Goal: Task Accomplishment & Management: Manage account settings

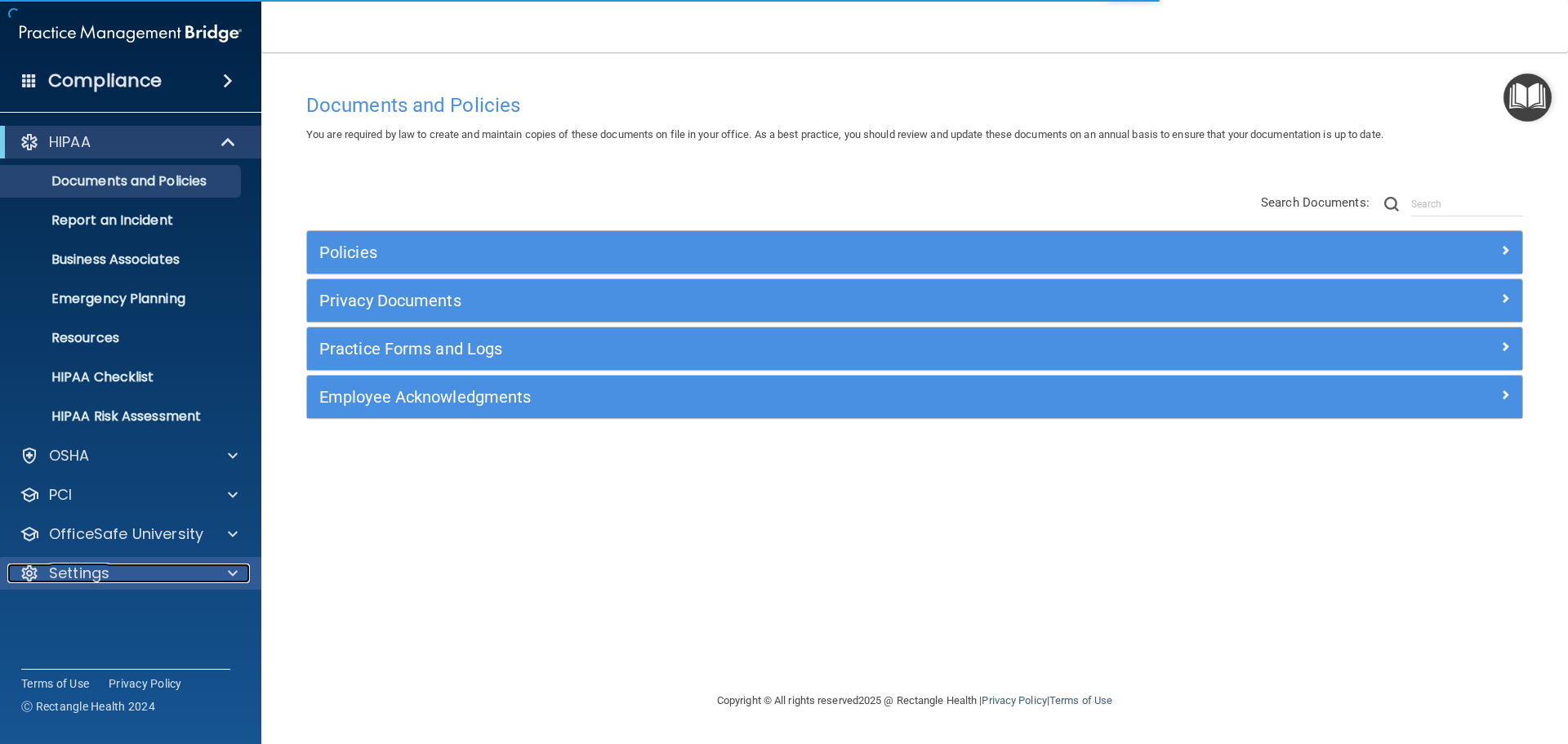
click at [218, 577] on div at bounding box center [229, 573] width 41 height 20
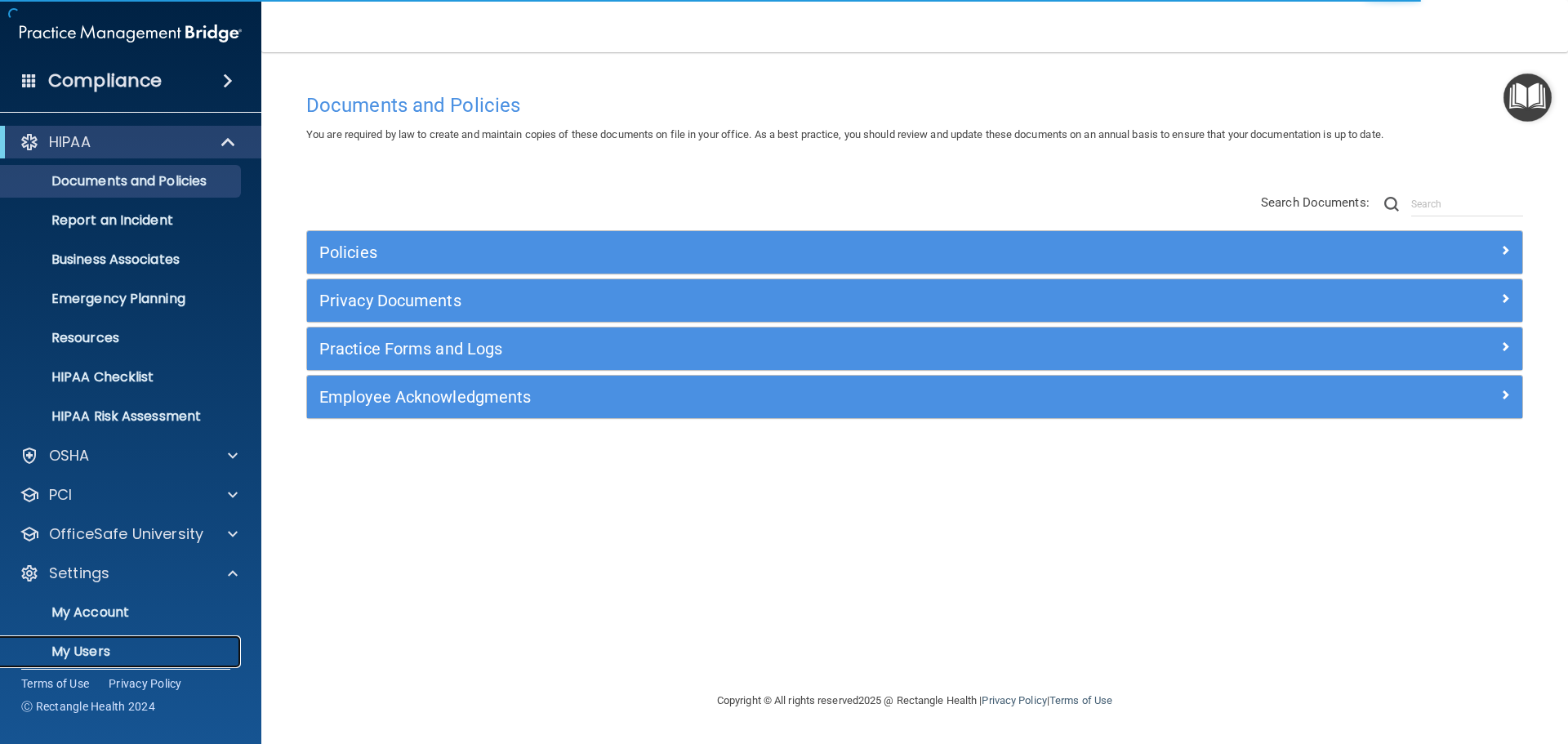
click at [144, 644] on p "My Users" at bounding box center [122, 652] width 223 height 16
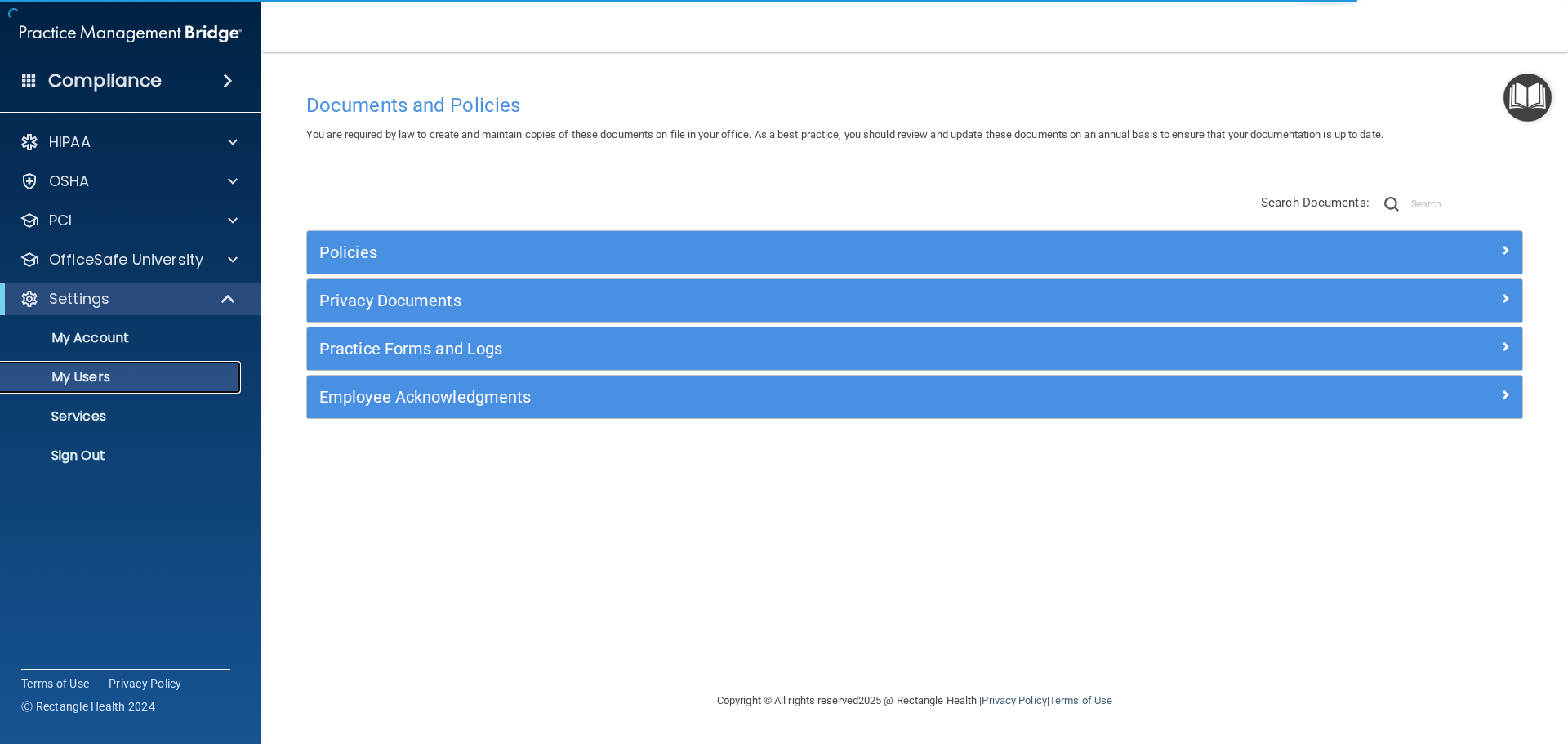
select select "20"
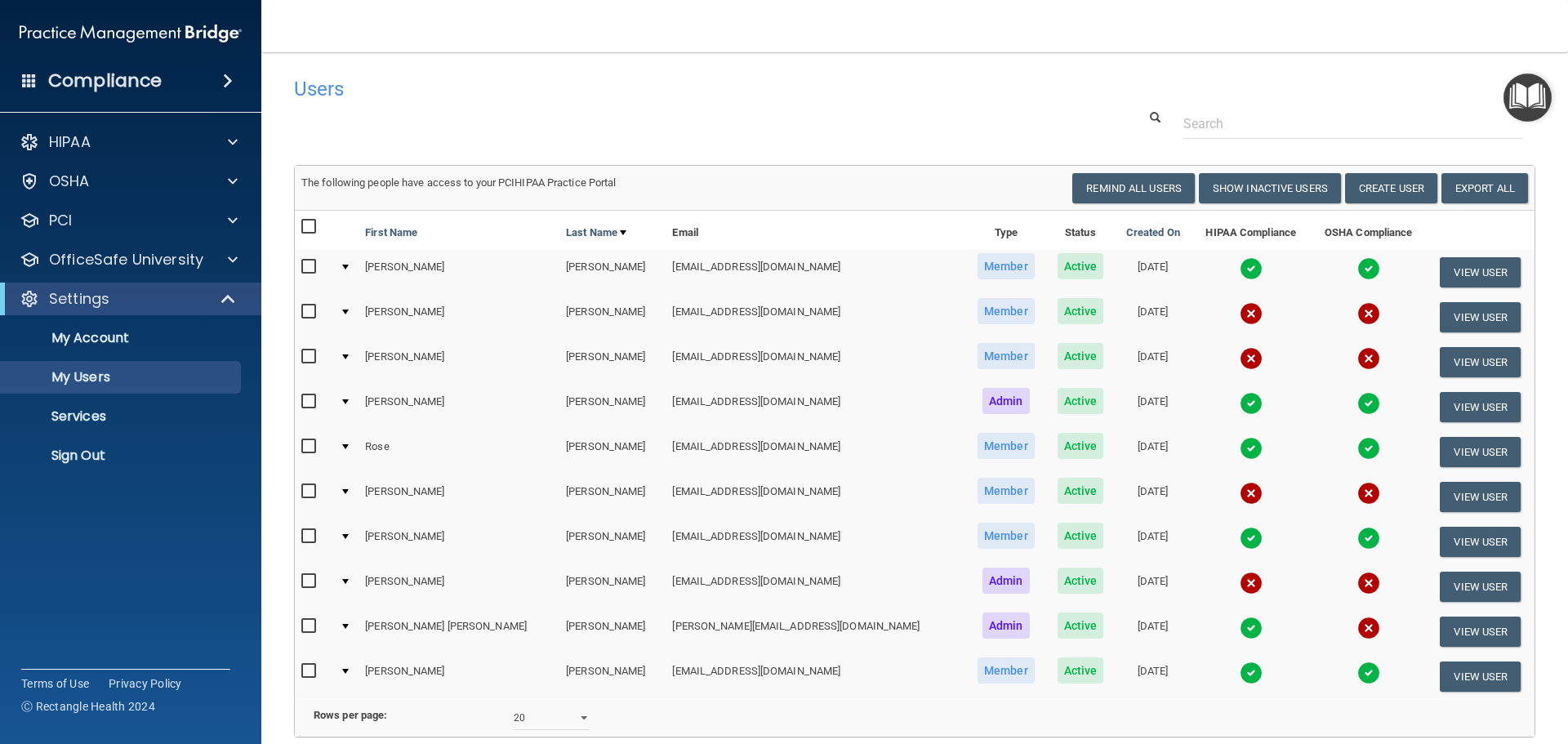
click at [302, 312] on input "checkbox" at bounding box center [311, 312] width 19 height 13
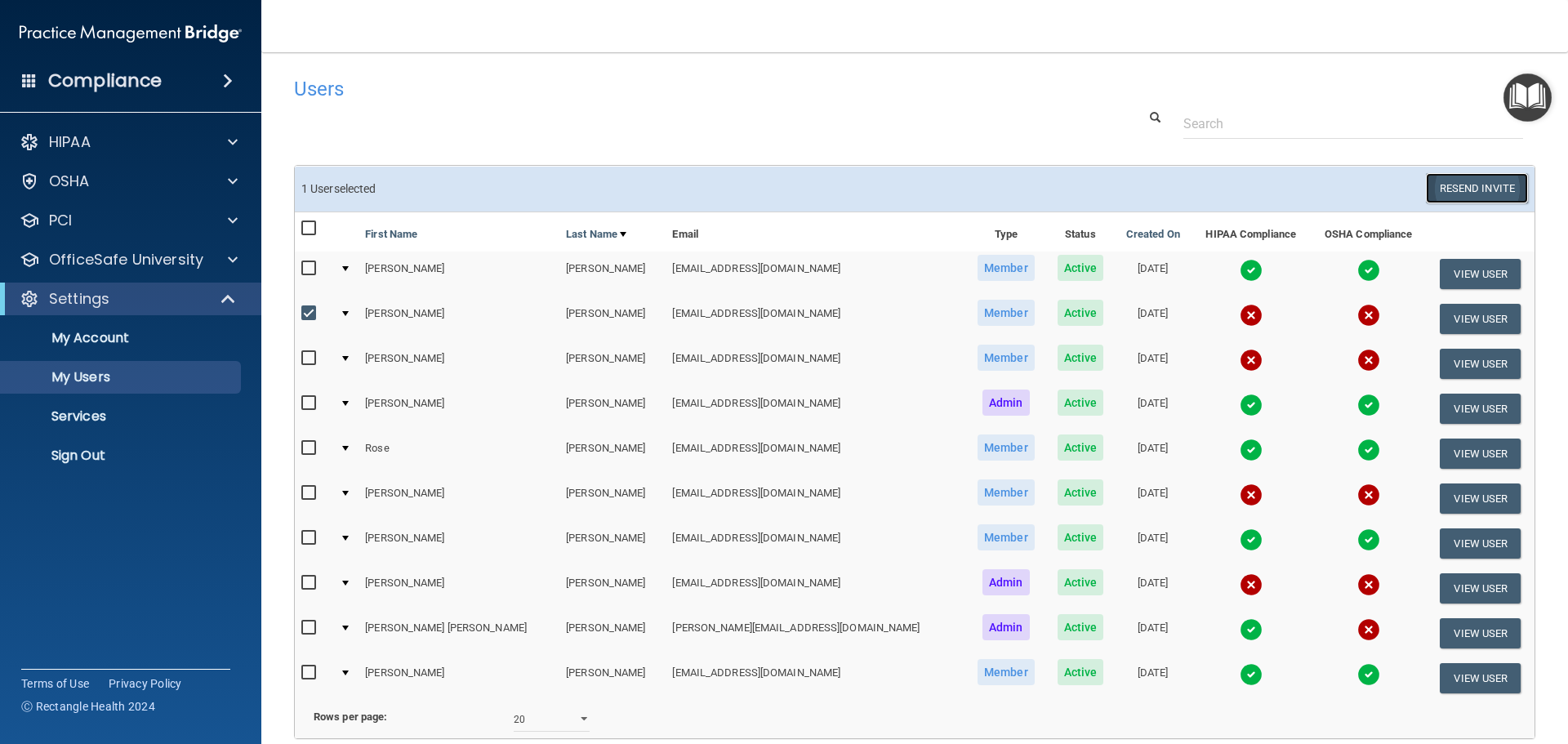
click at [1479, 182] on button "Resend Invite" at bounding box center [1476, 188] width 102 height 30
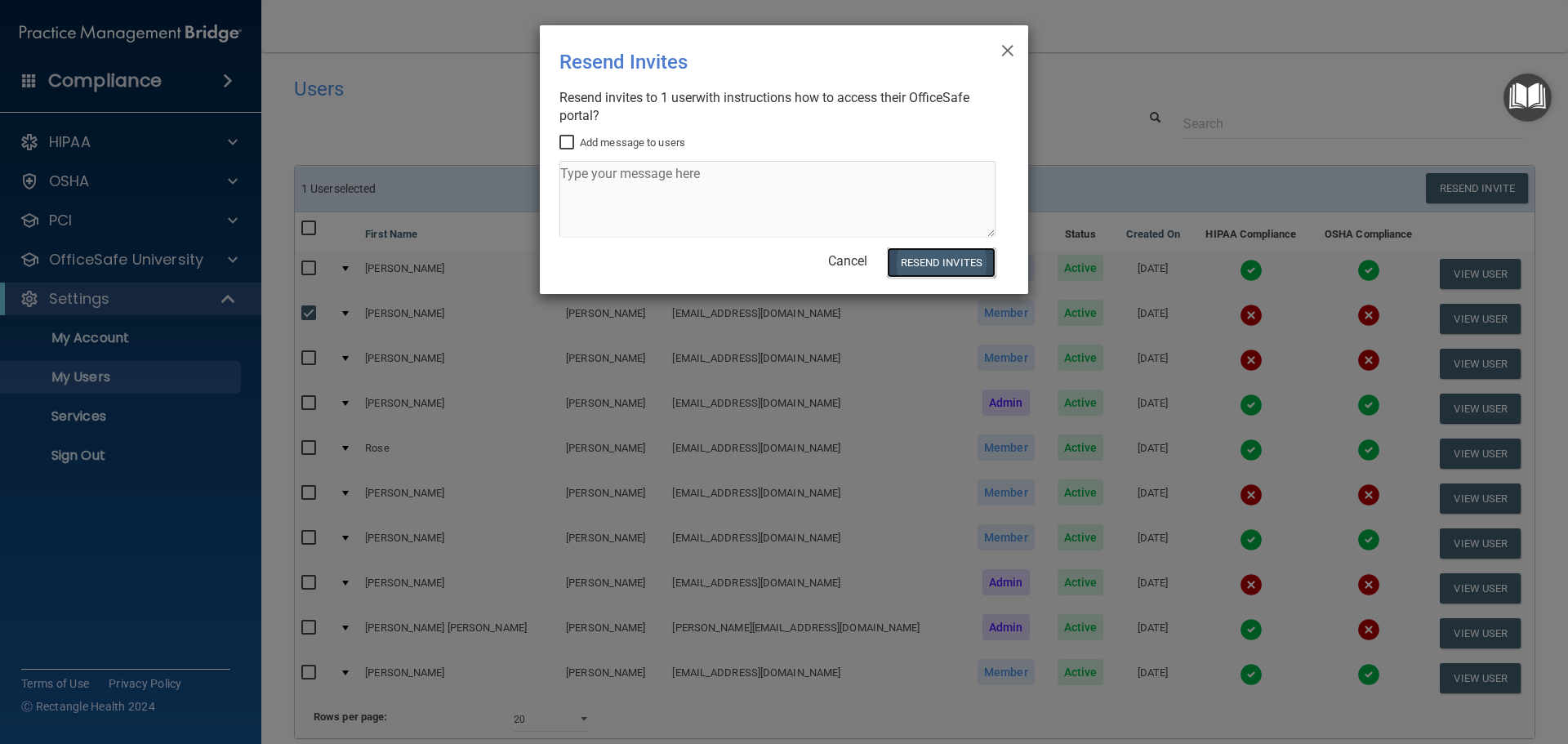
click at [910, 257] on button "Resend Invites" at bounding box center [941, 262] width 108 height 30
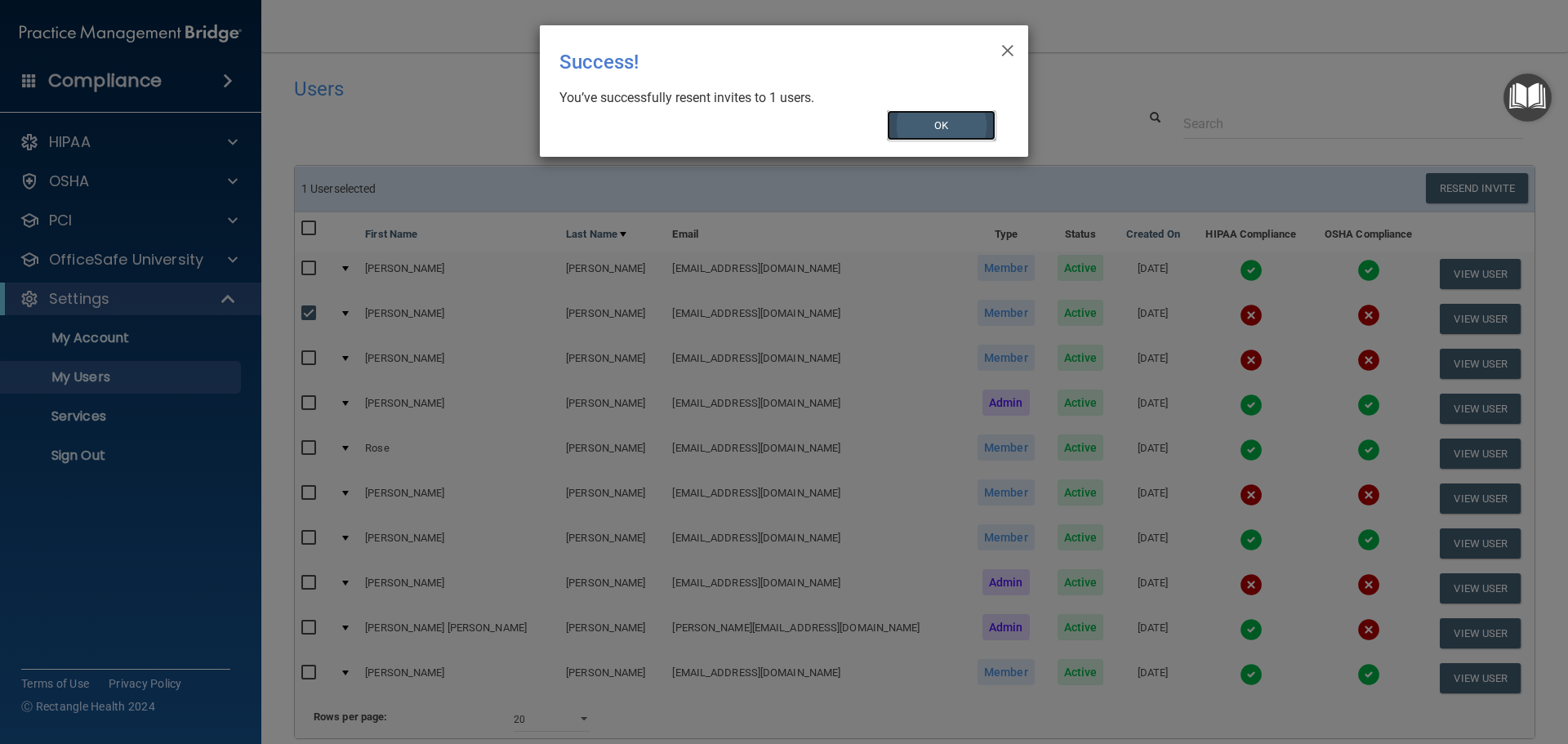
click at [938, 125] on button "OK" at bounding box center [941, 125] width 109 height 30
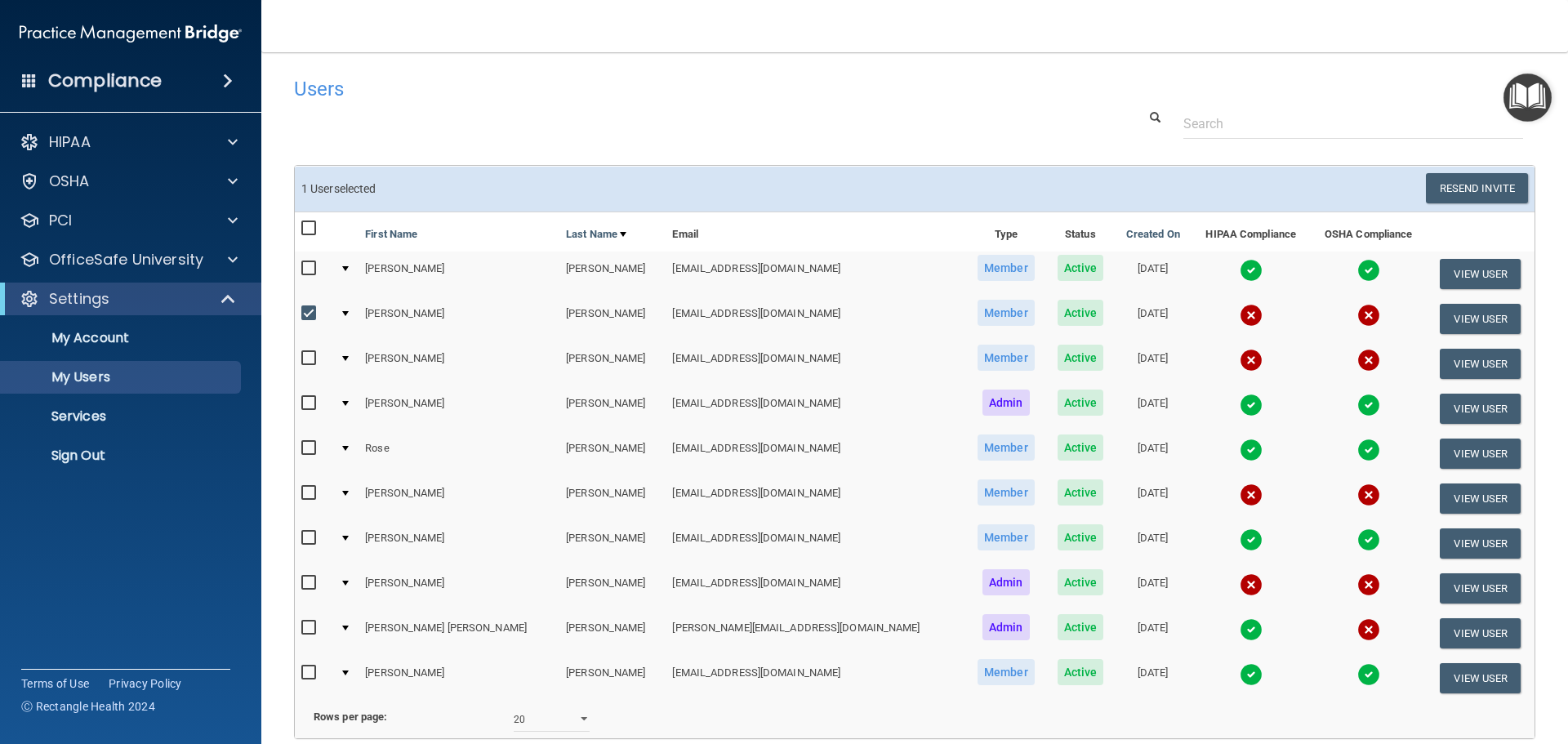
click at [295, 312] on td at bounding box center [314, 319] width 39 height 45
click at [302, 312] on input "checkbox" at bounding box center [311, 313] width 19 height 13
checkbox input "false"
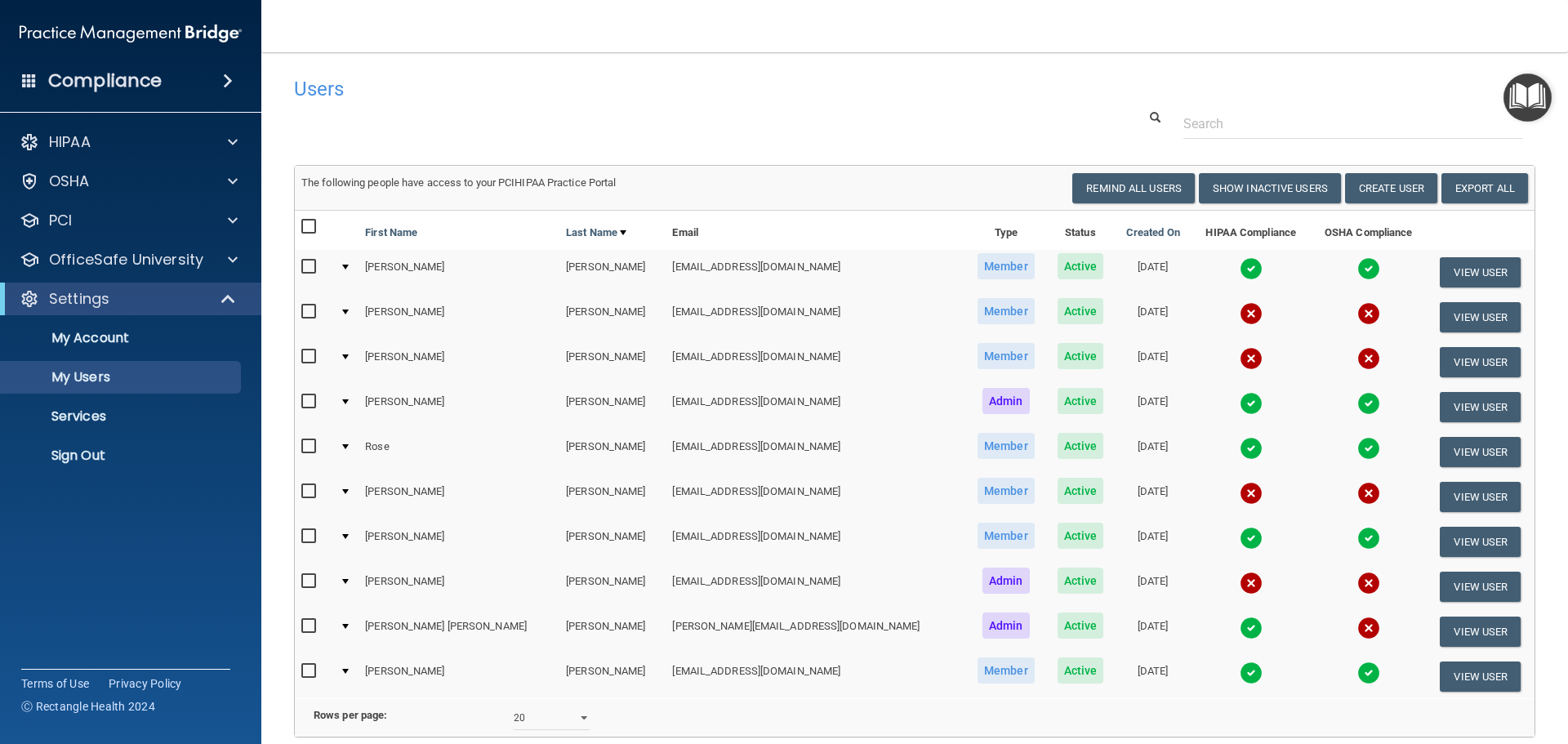
click at [305, 359] on input "checkbox" at bounding box center [311, 357] width 19 height 13
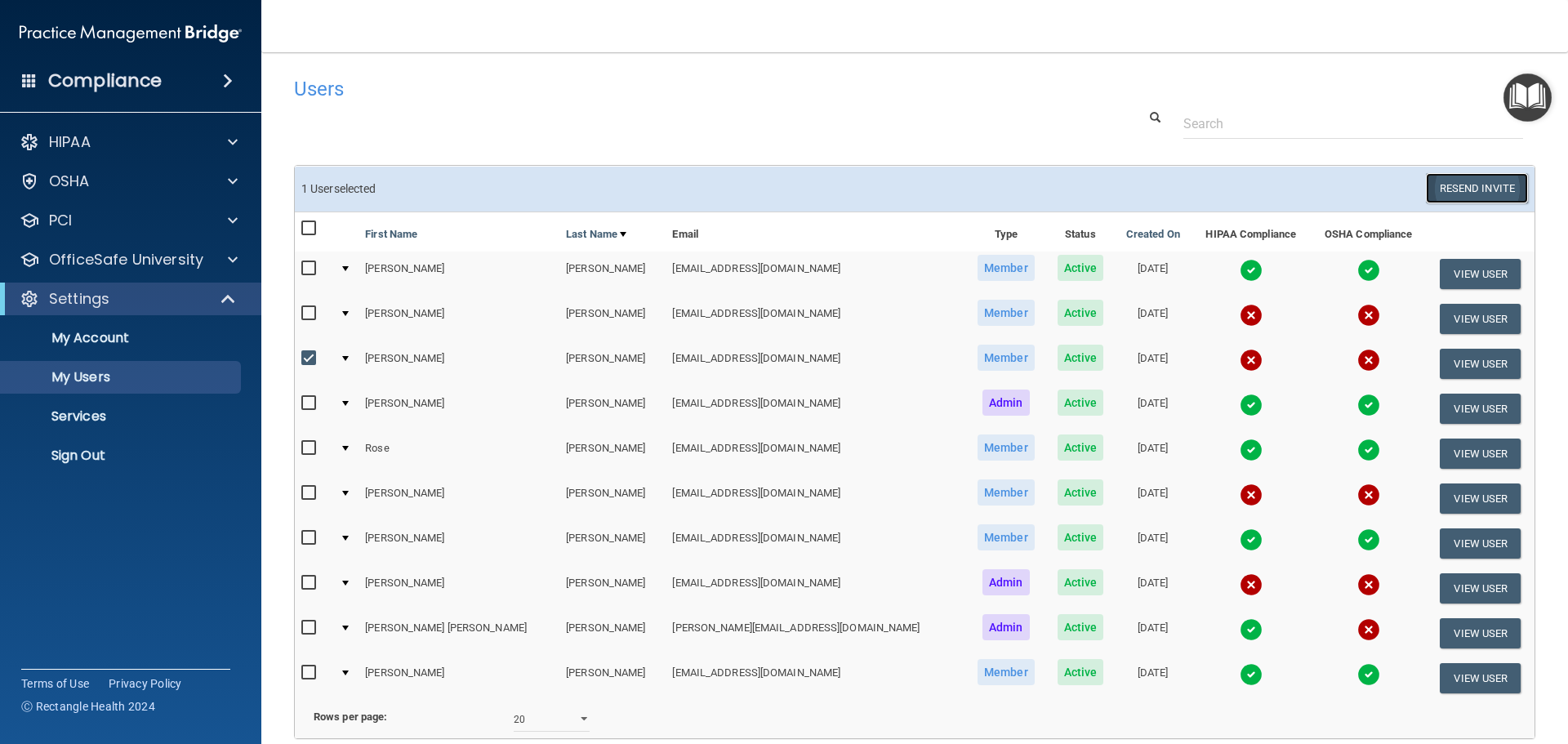
click at [1494, 187] on button "Resend Invite" at bounding box center [1476, 188] width 102 height 30
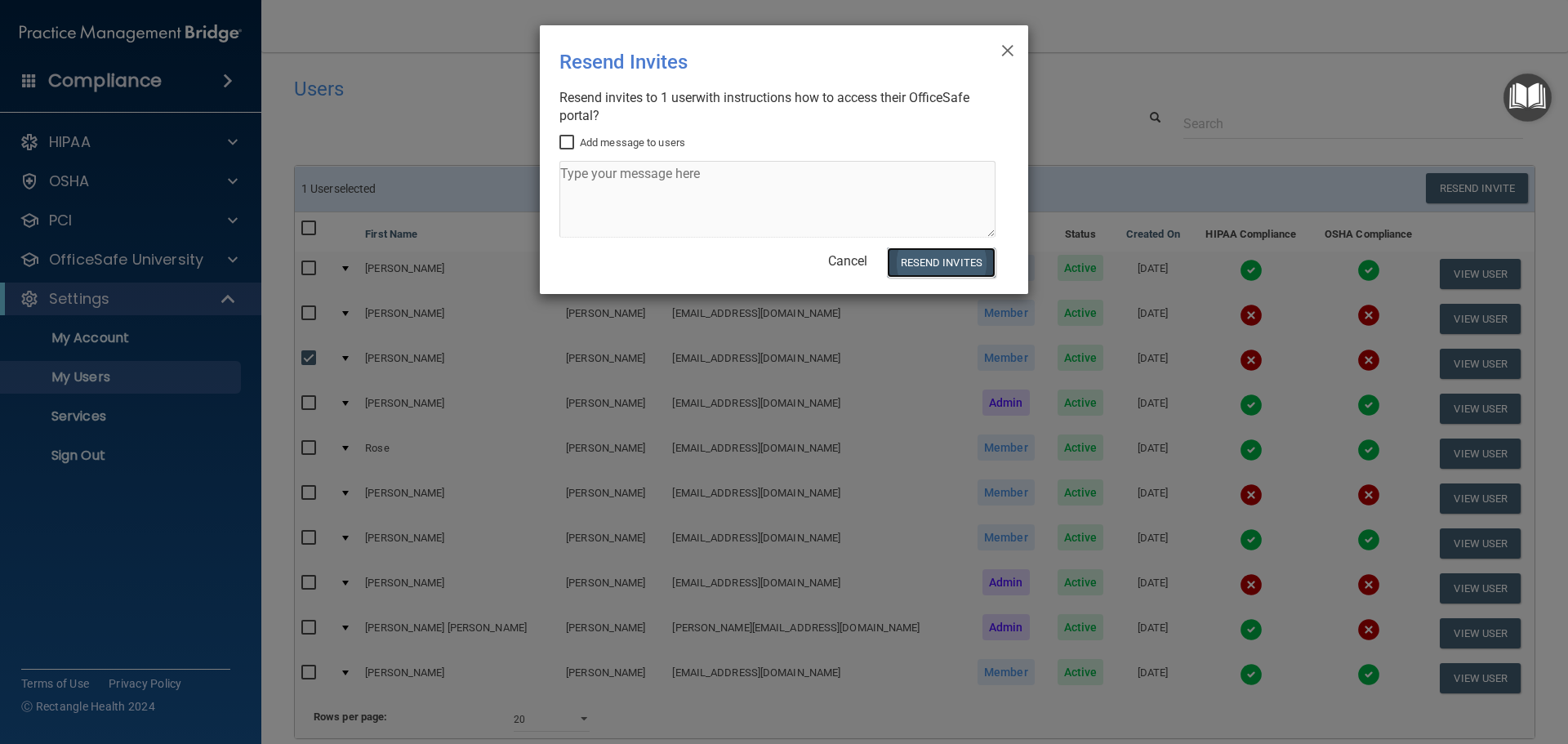
click at [967, 262] on button "Resend Invites" at bounding box center [941, 262] width 108 height 30
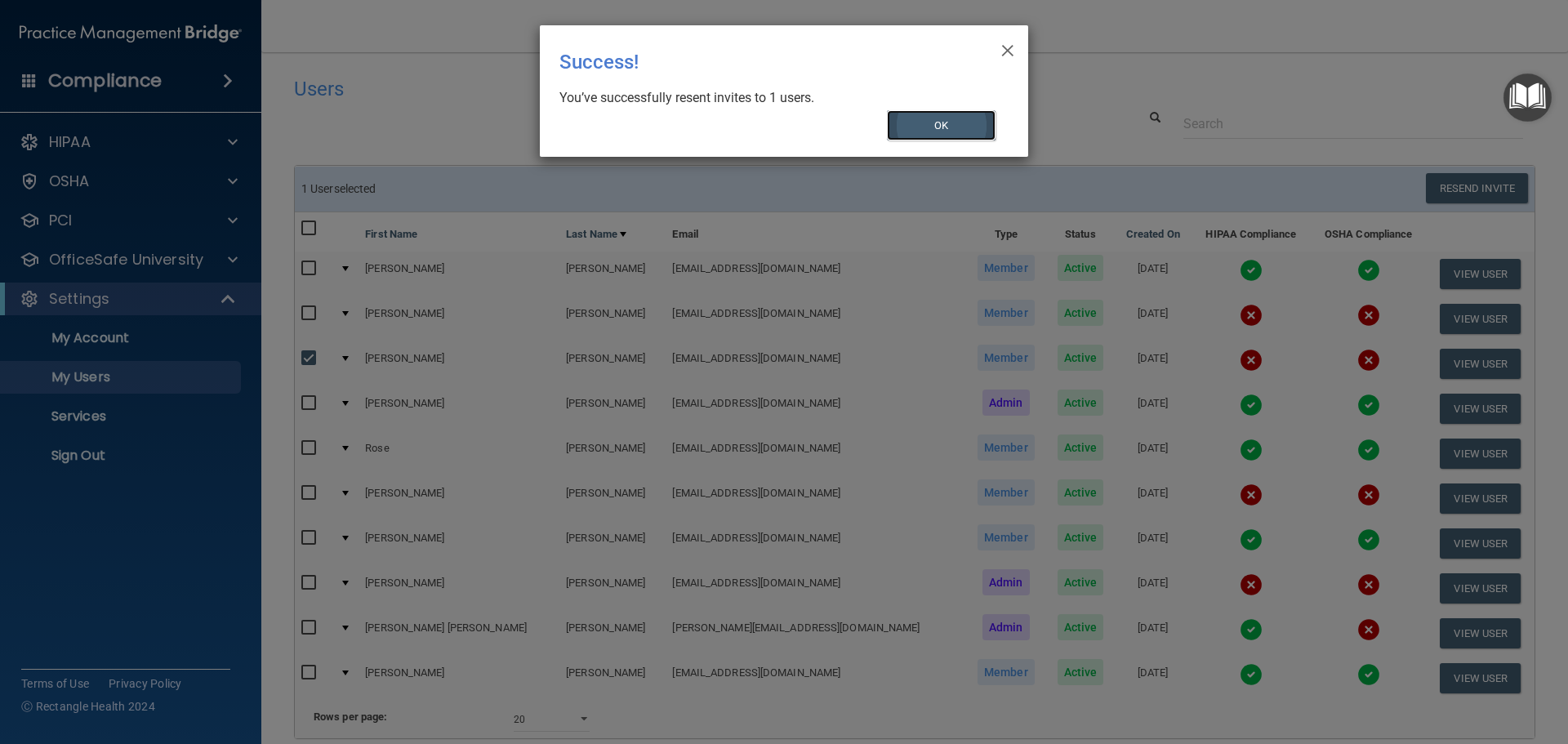
click at [970, 127] on button "OK" at bounding box center [941, 125] width 109 height 30
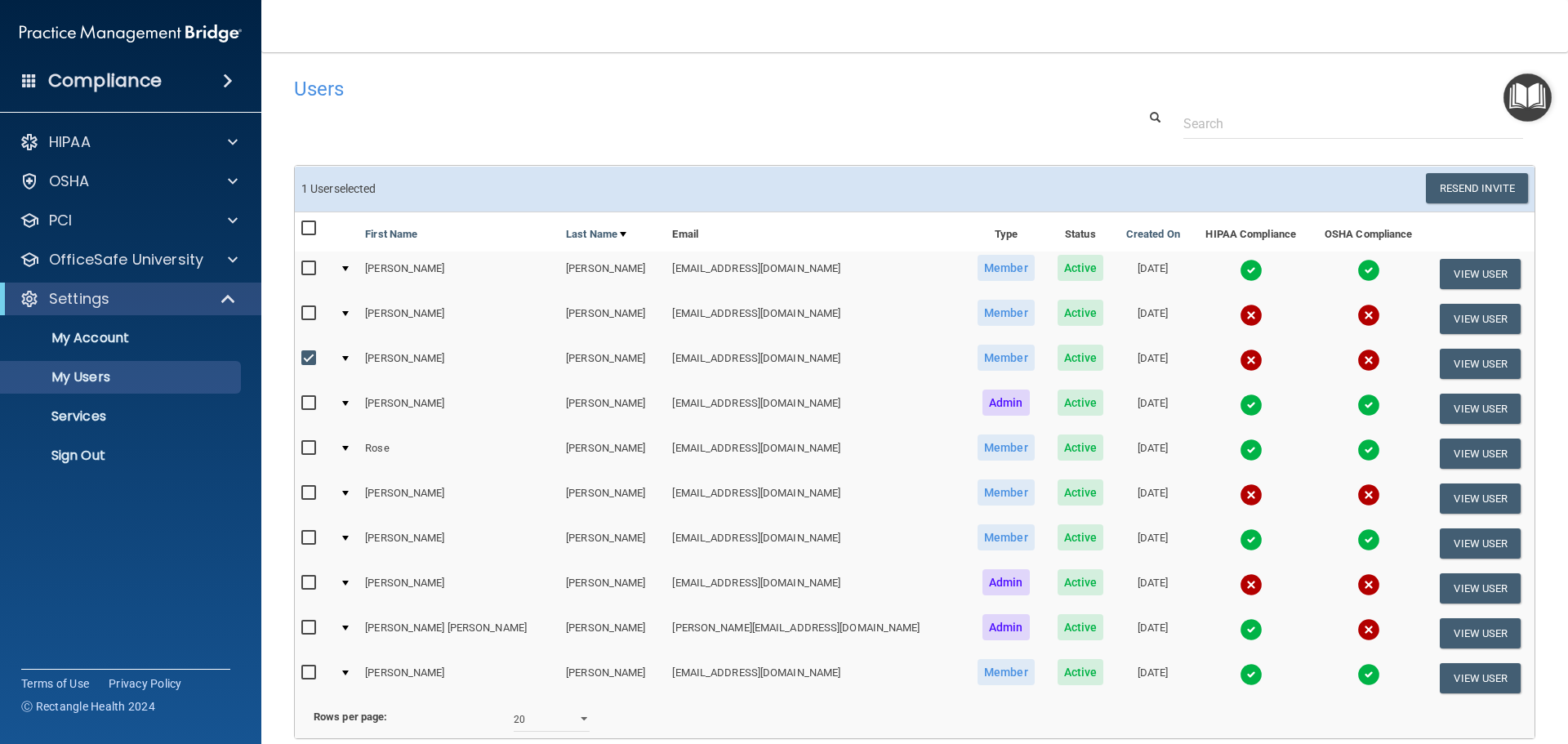
click at [309, 357] on input "checkbox" at bounding box center [311, 358] width 19 height 13
checkbox input "false"
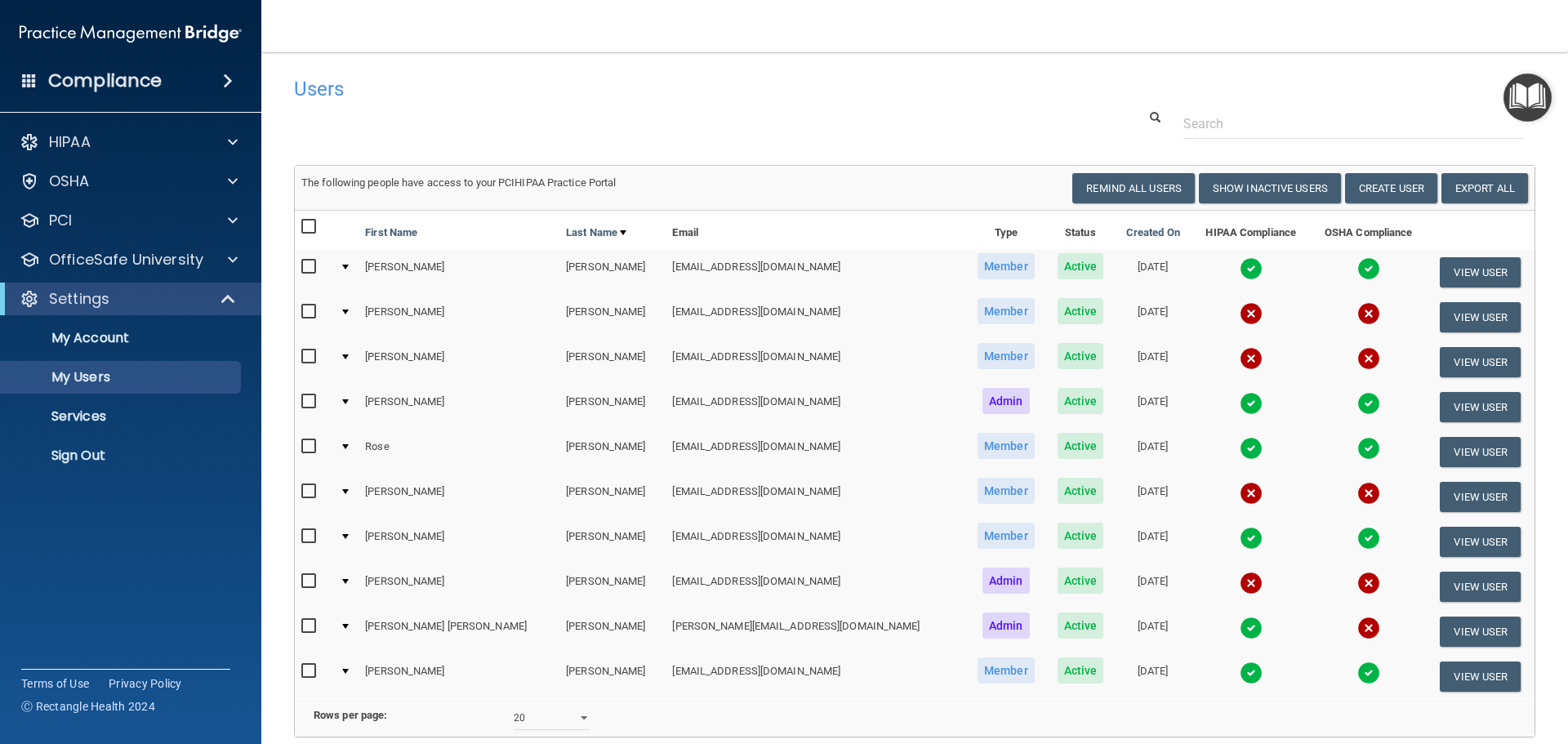
click at [307, 493] on input "checkbox" at bounding box center [311, 491] width 19 height 13
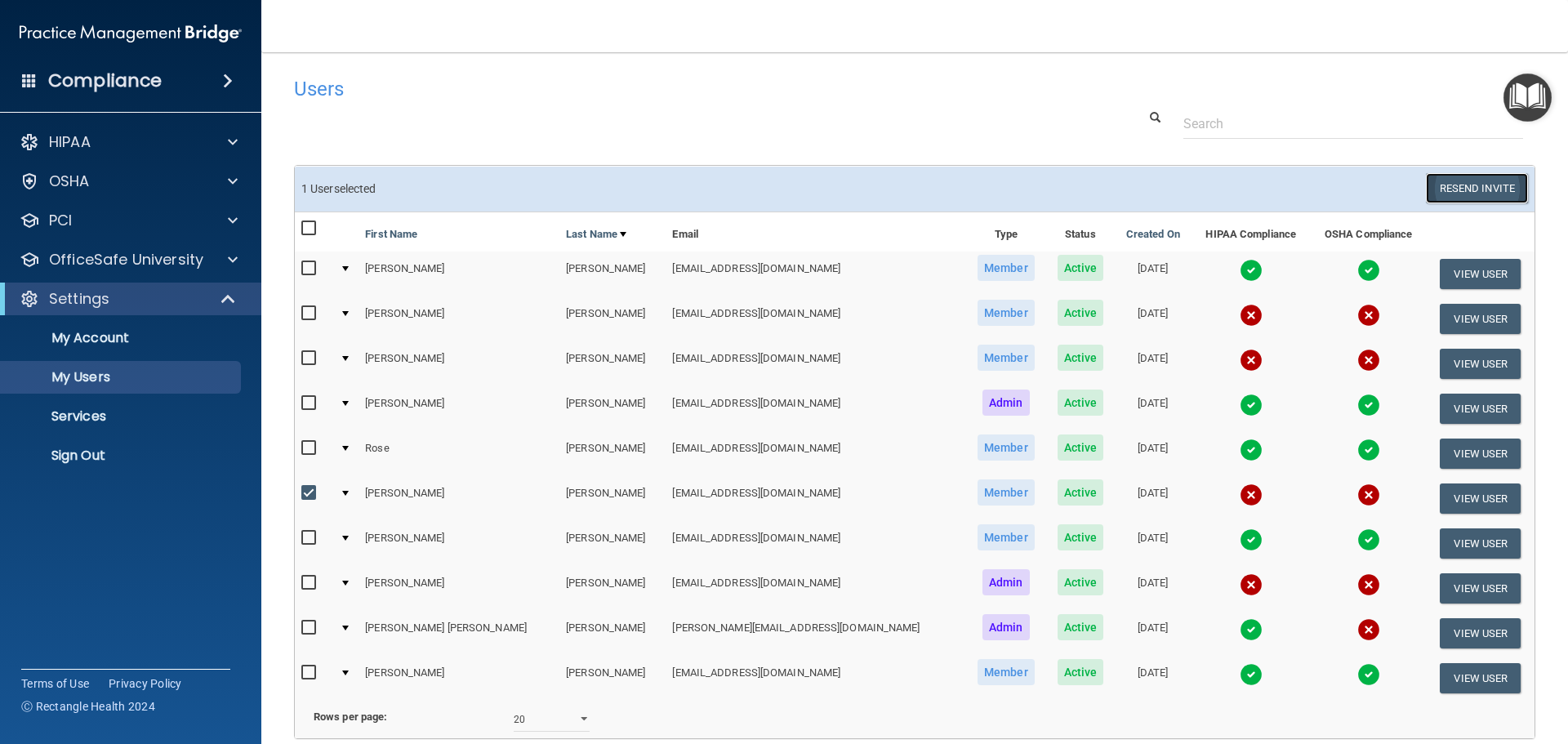
click at [1498, 193] on button "Resend Invite" at bounding box center [1476, 188] width 102 height 30
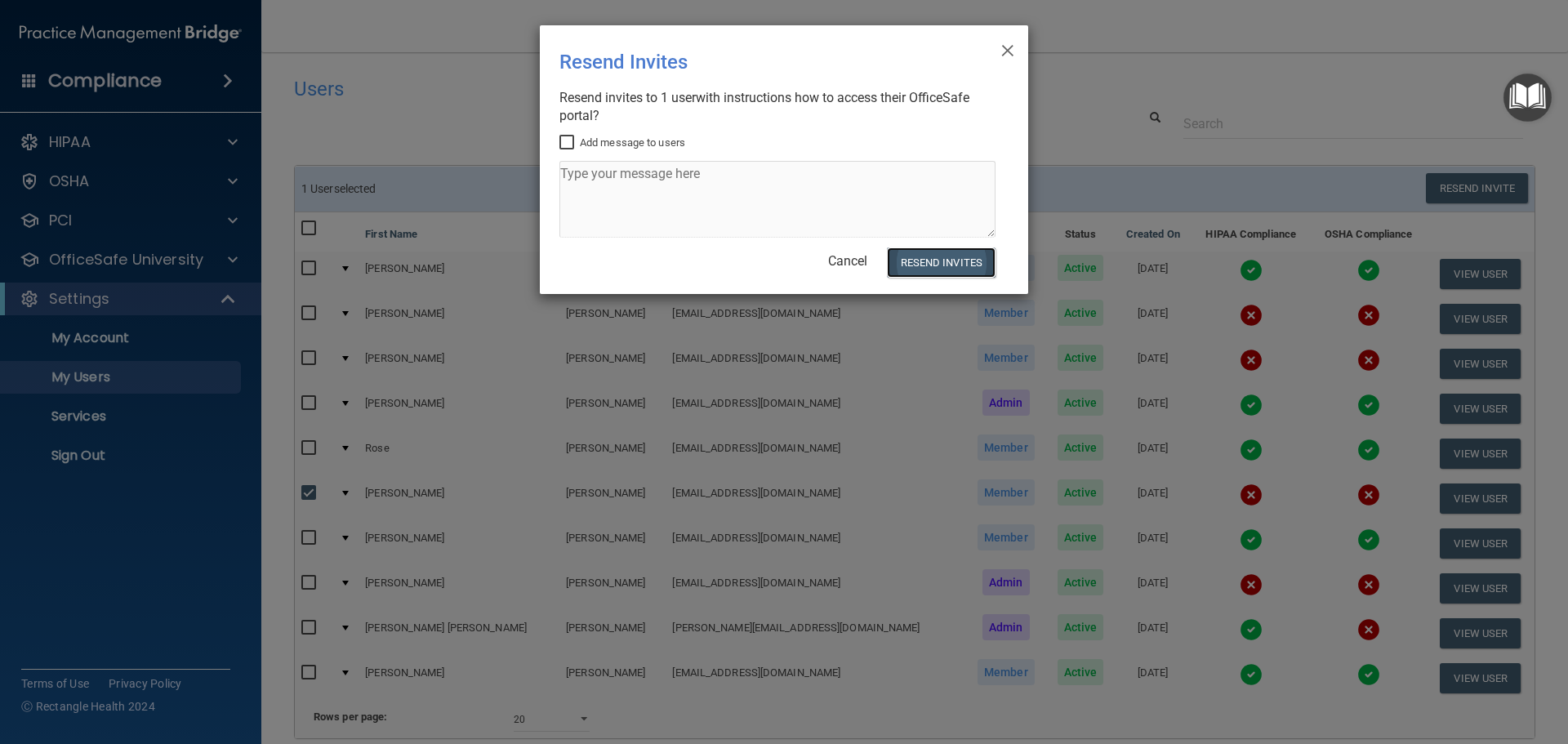
click at [941, 263] on button "Resend Invites" at bounding box center [941, 262] width 108 height 30
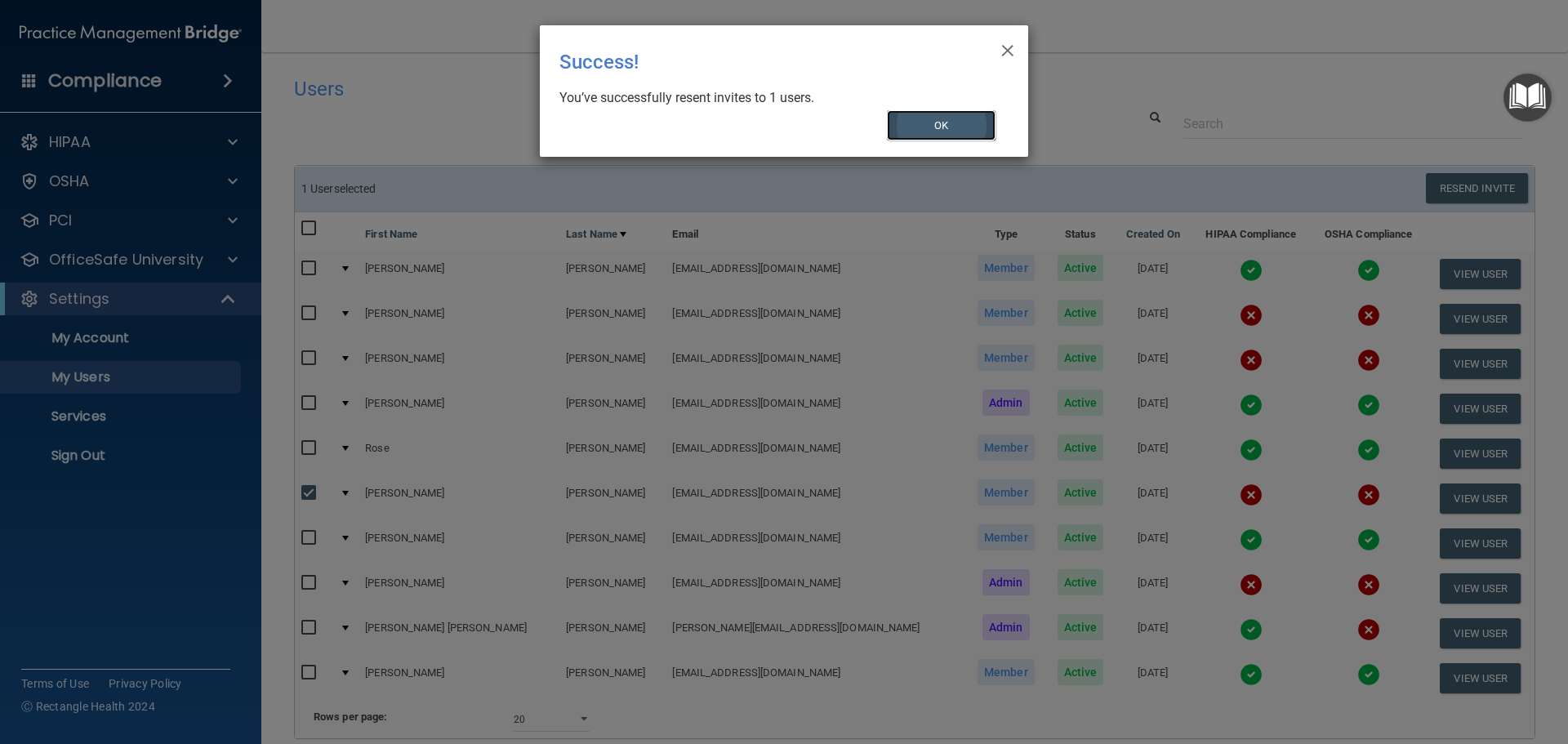
click at [944, 126] on button "OK" at bounding box center [941, 125] width 109 height 30
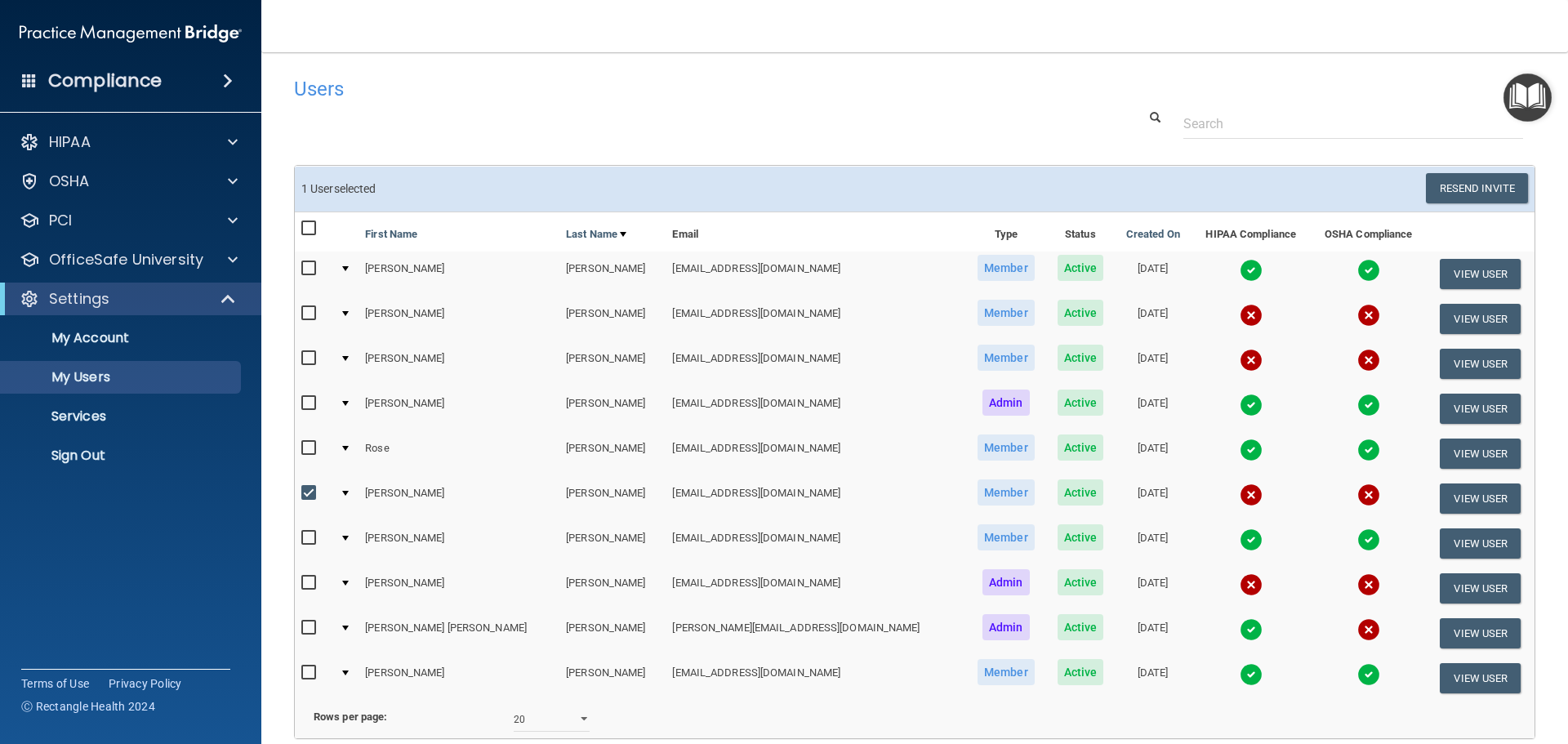
click at [308, 487] on input "checkbox" at bounding box center [311, 493] width 19 height 13
checkbox input "false"
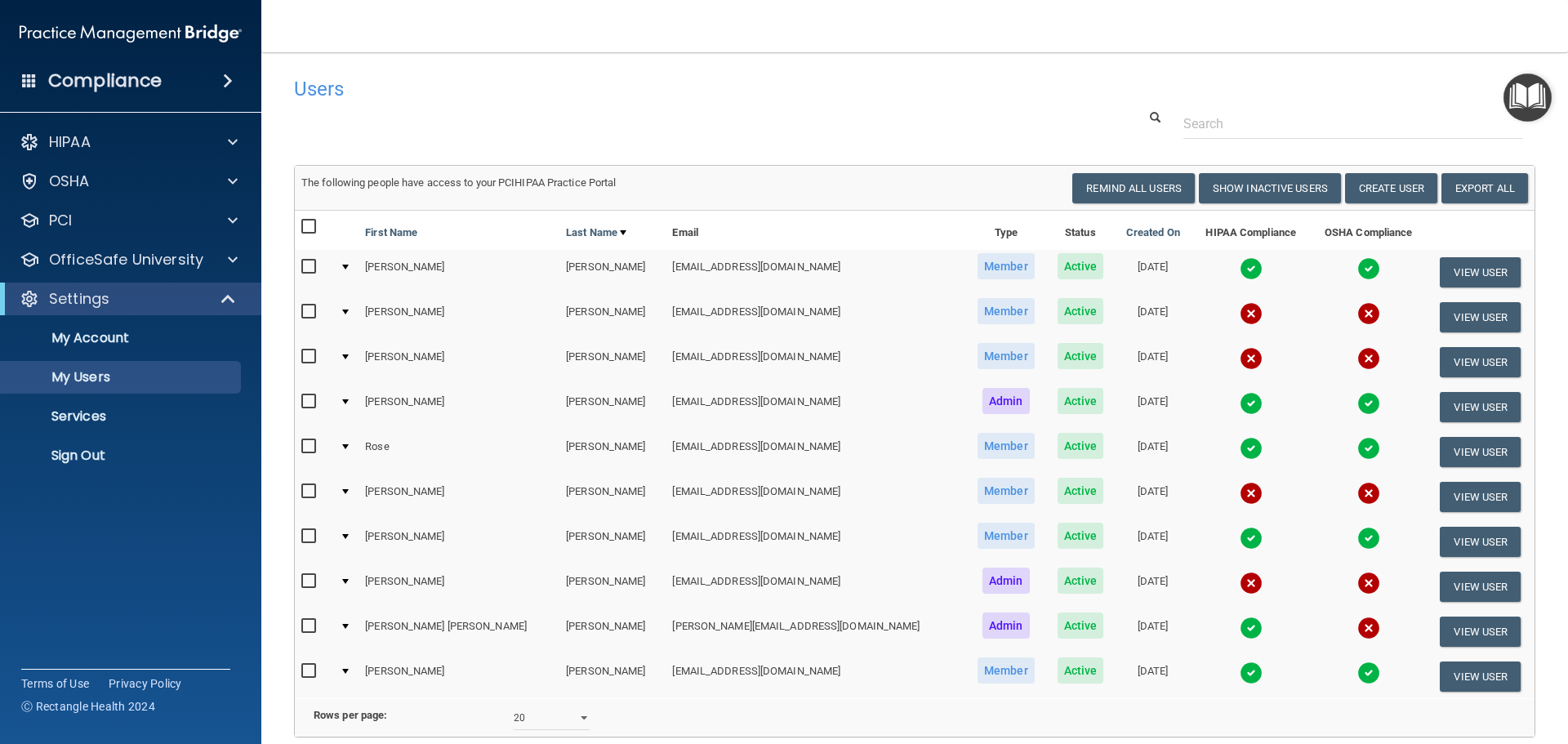
click at [310, 582] on input "checkbox" at bounding box center [311, 581] width 19 height 13
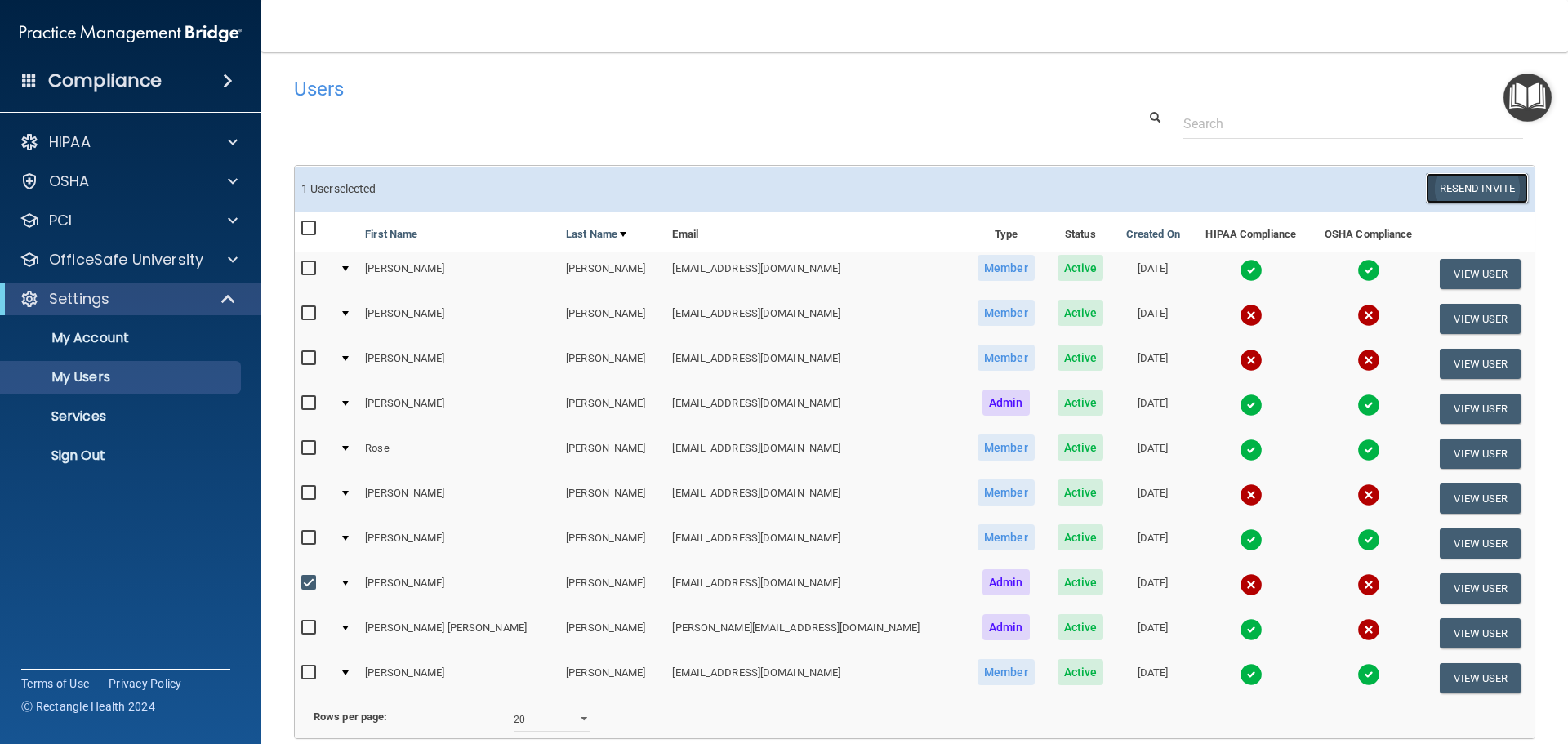
click at [1440, 185] on button "Resend Invite" at bounding box center [1476, 188] width 102 height 30
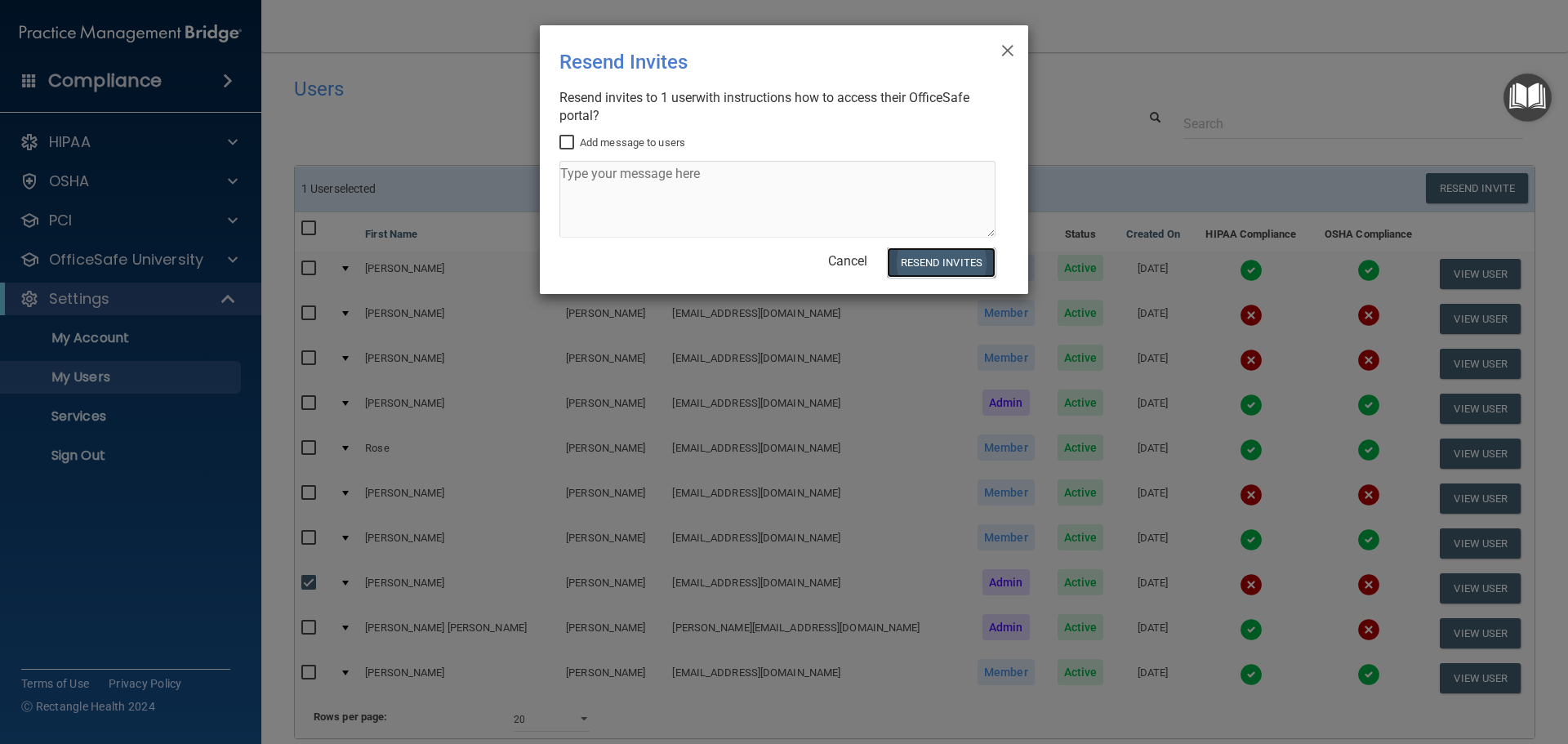
click at [962, 256] on button "Resend Invites" at bounding box center [941, 262] width 108 height 30
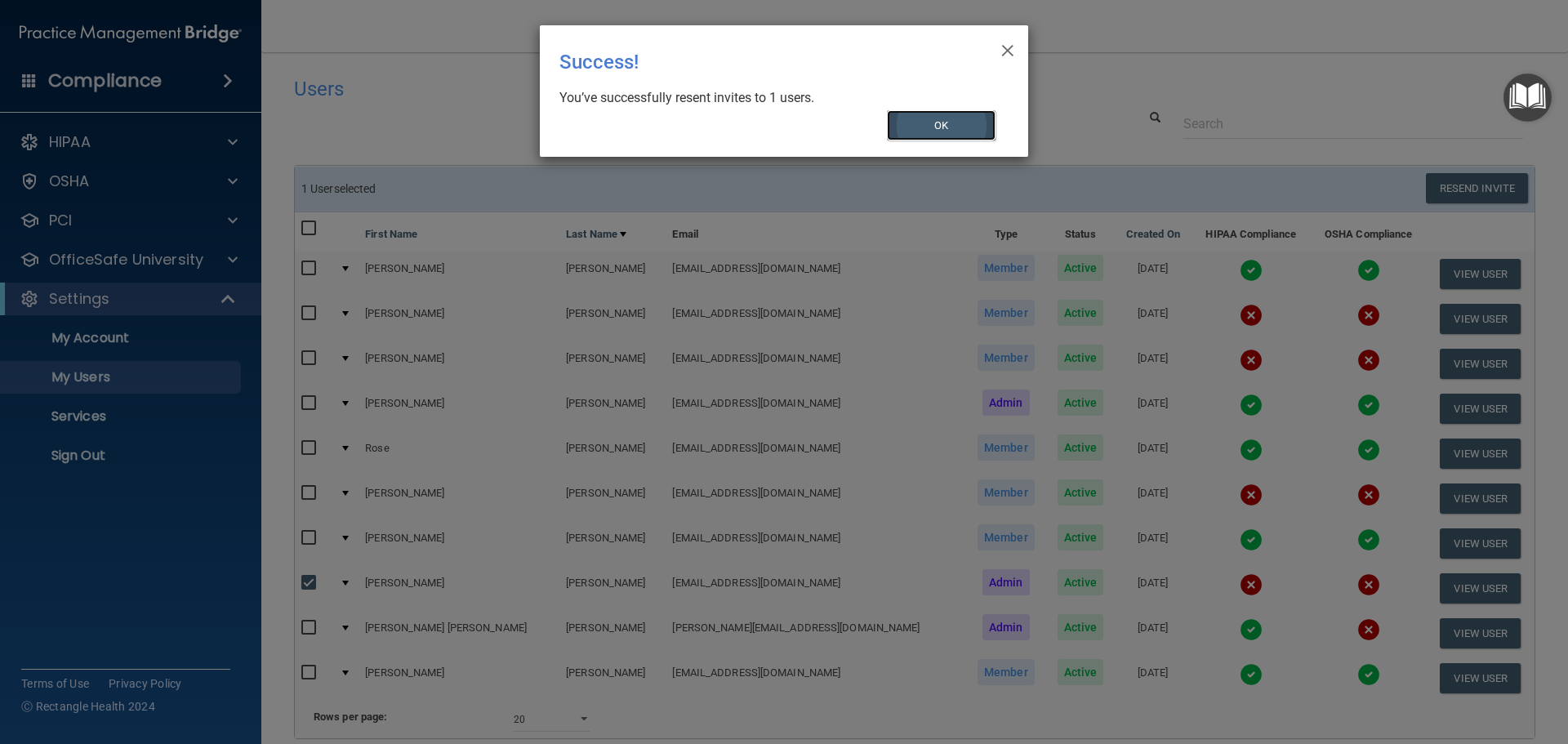
click at [907, 126] on button "OK" at bounding box center [941, 125] width 109 height 30
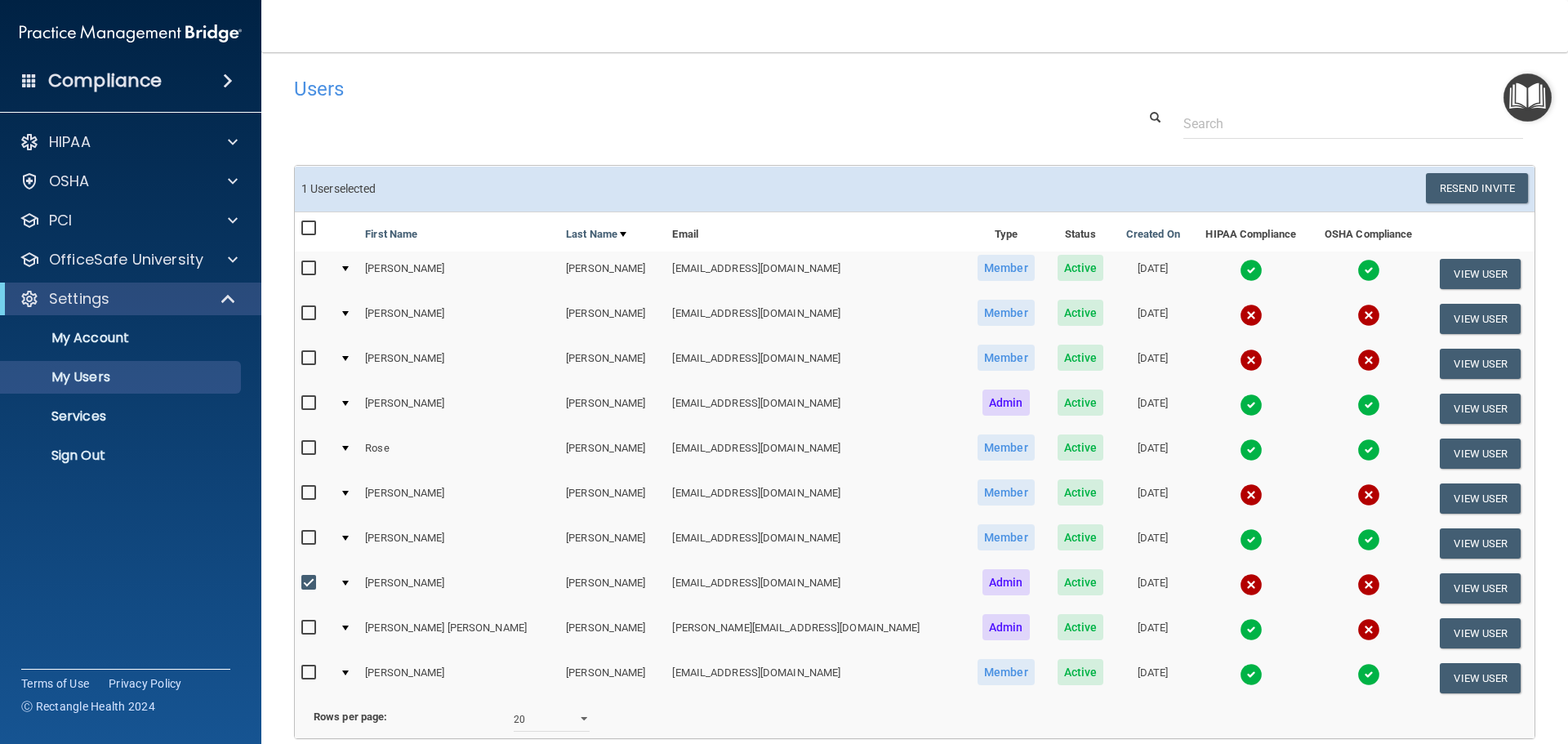
click at [302, 585] on input "checkbox" at bounding box center [311, 583] width 19 height 13
checkbox input "false"
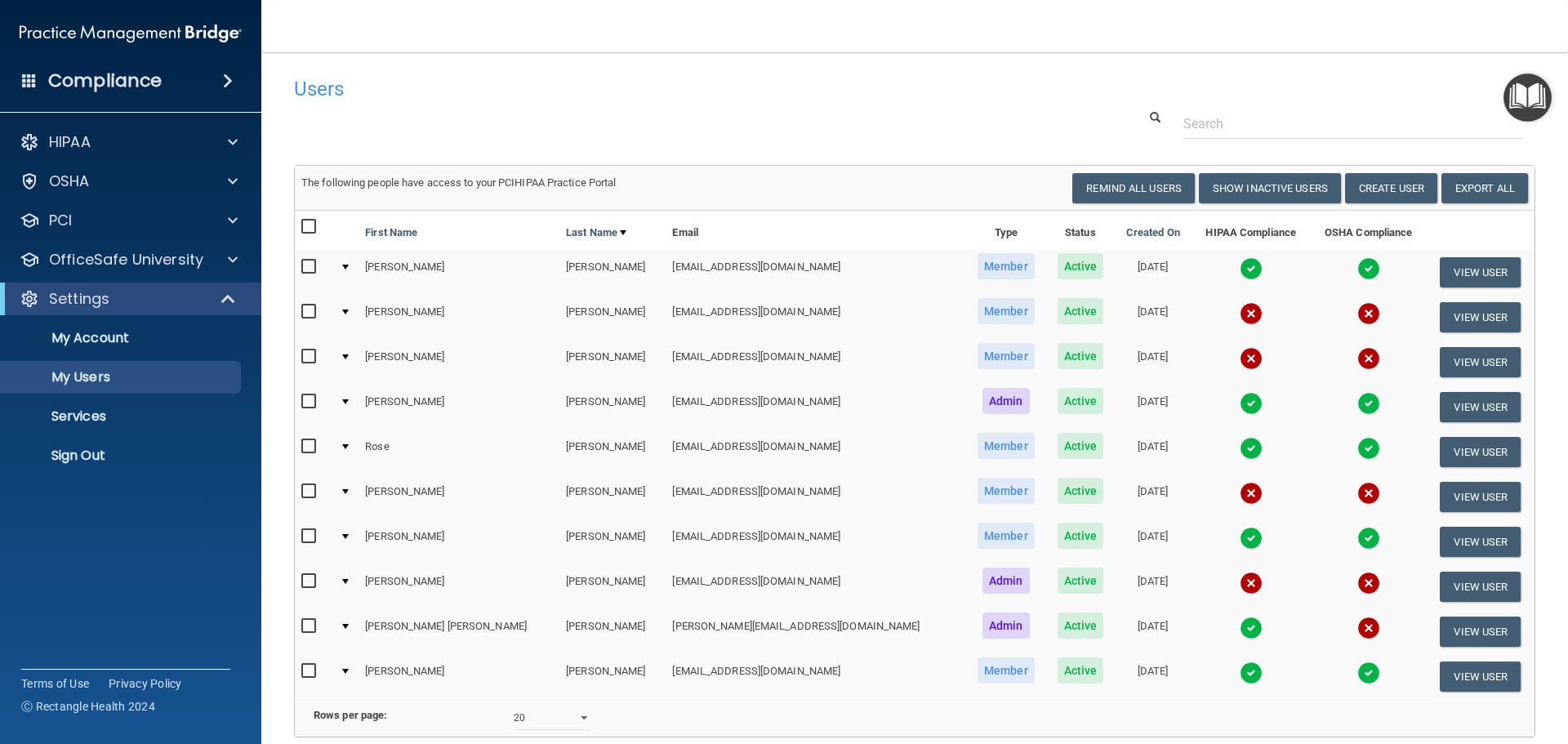
click at [311, 628] on input "checkbox" at bounding box center [311, 626] width 19 height 13
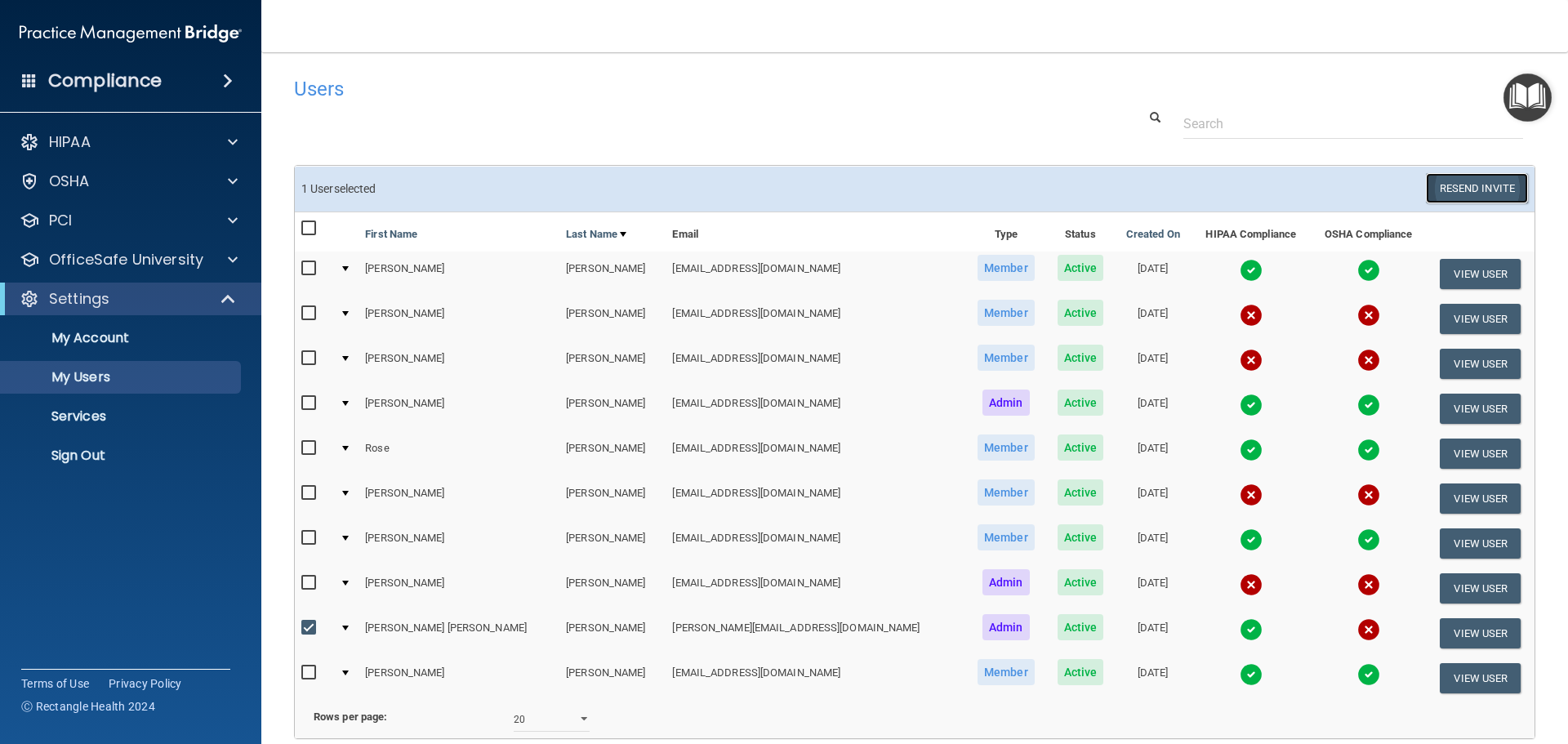
click at [1445, 189] on button "Resend Invite" at bounding box center [1476, 188] width 102 height 30
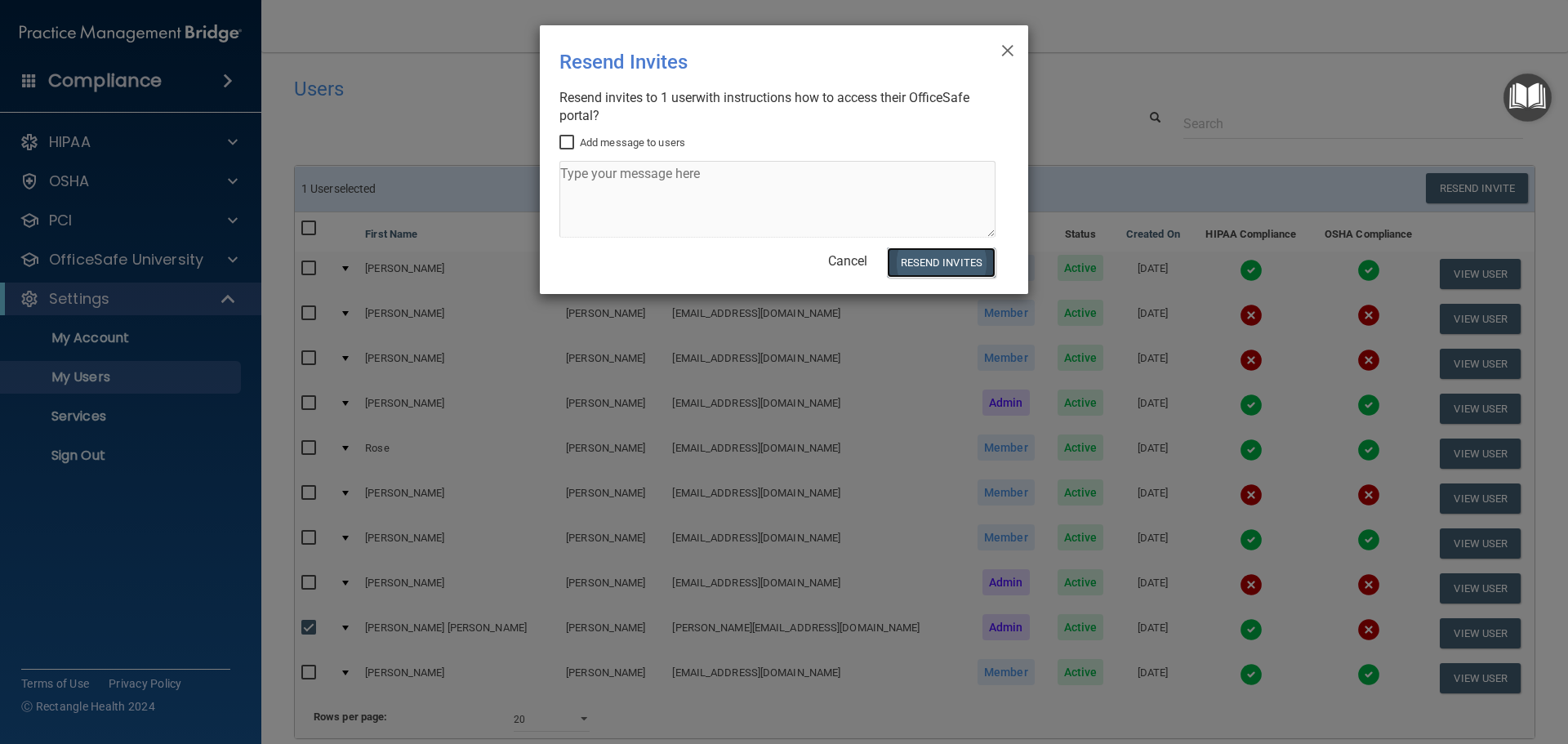
click at [939, 263] on button "Resend Invites" at bounding box center [941, 262] width 108 height 30
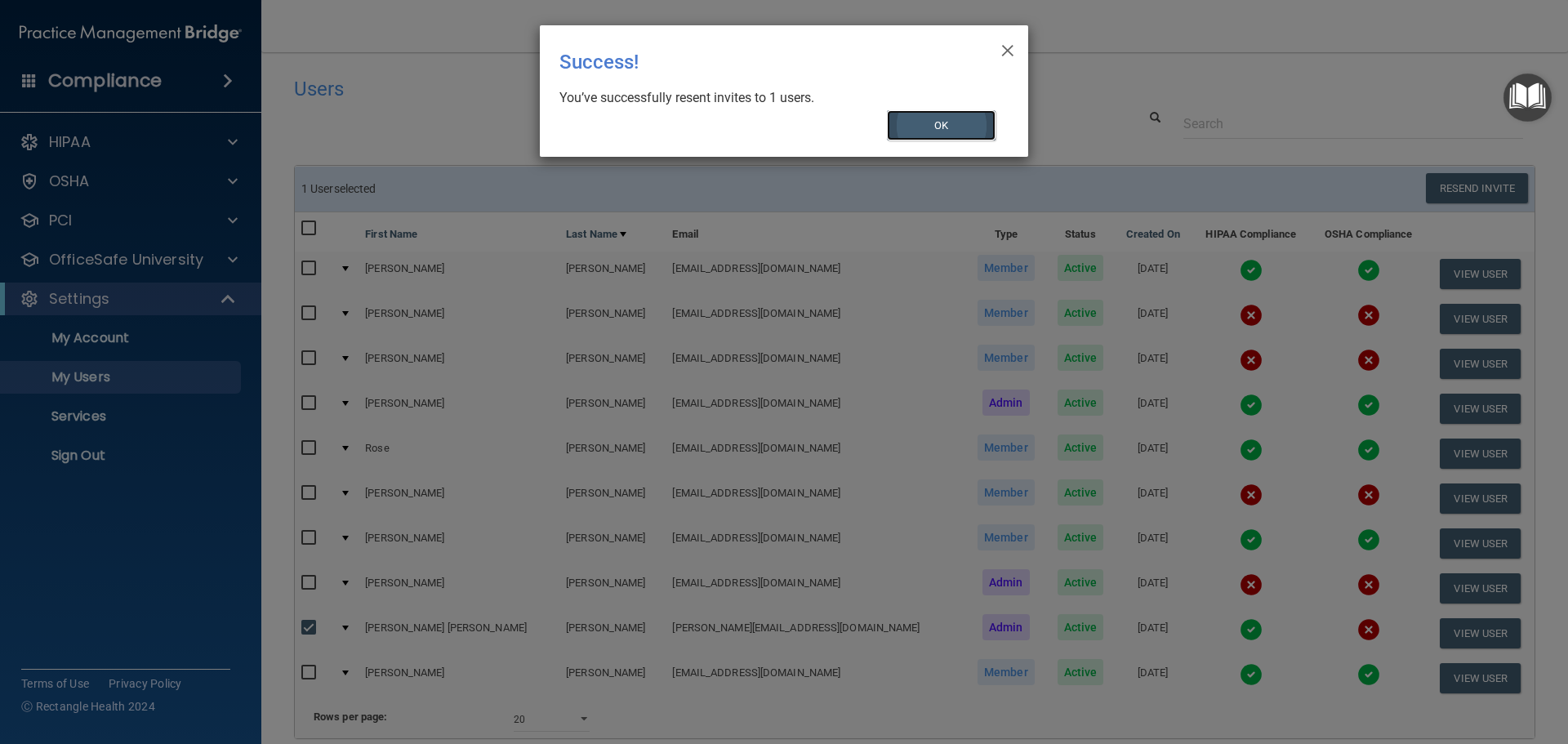
click at [939, 126] on button "OK" at bounding box center [941, 125] width 109 height 30
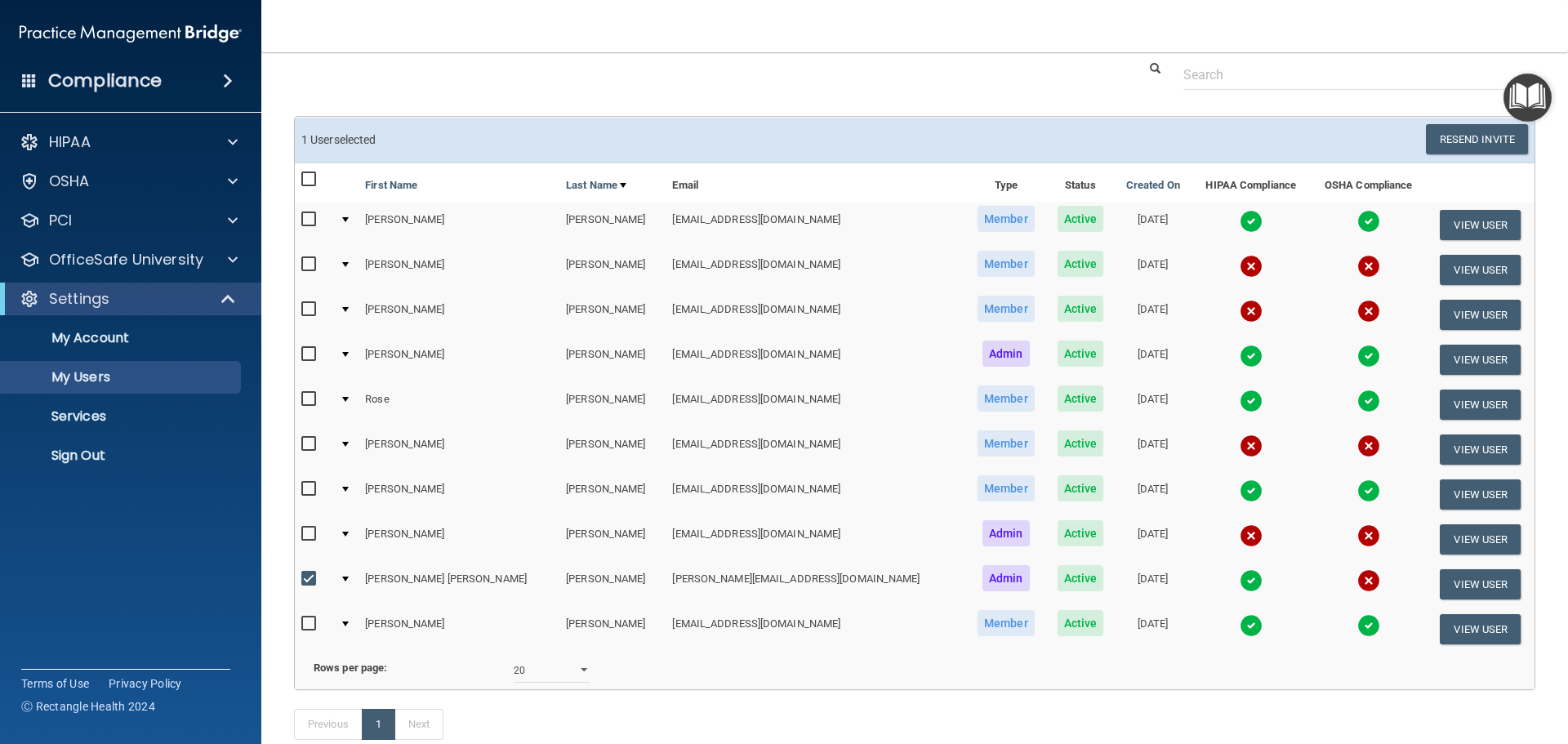
scroll to position [160, 0]
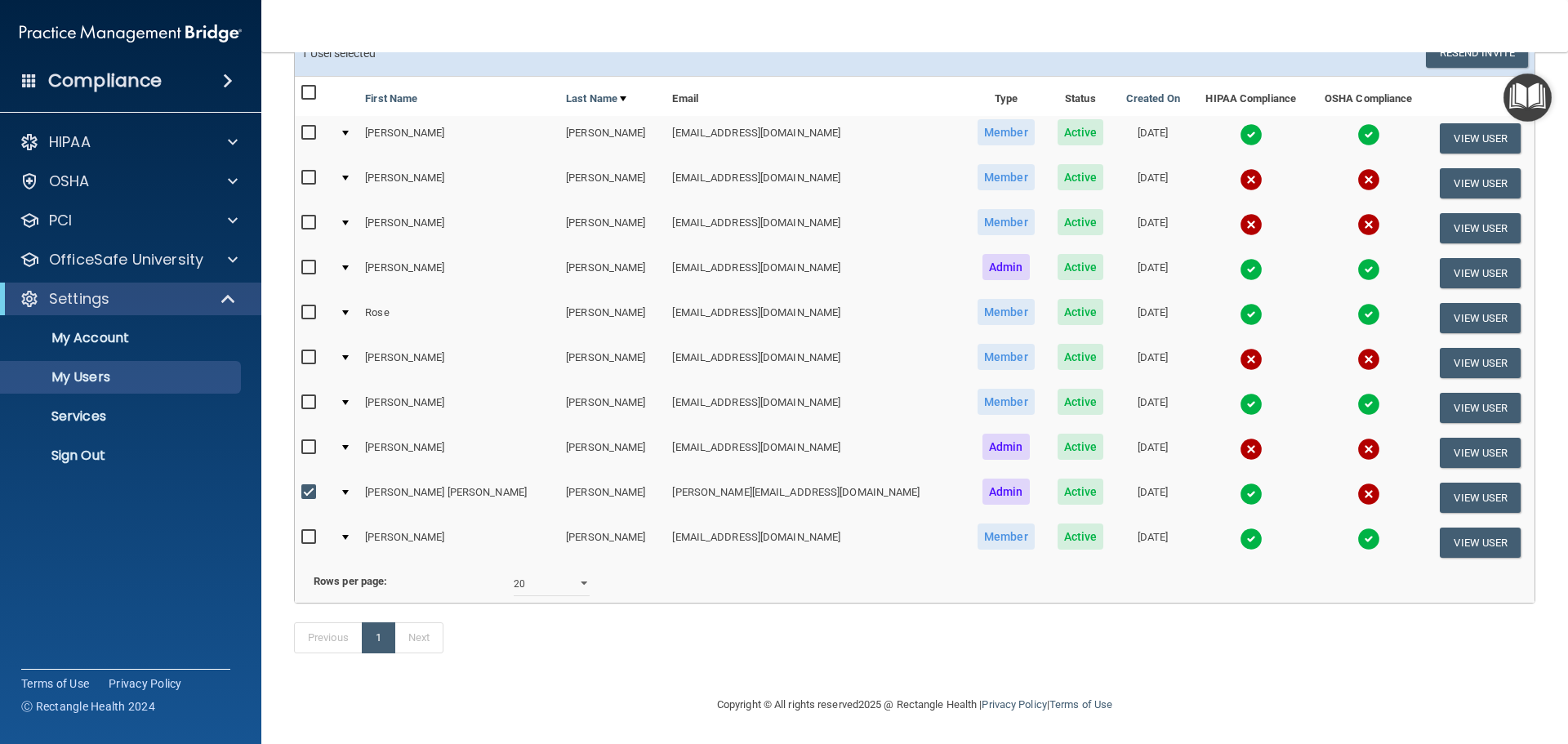
click at [307, 486] on input "checkbox" at bounding box center [311, 492] width 19 height 13
checkbox input "false"
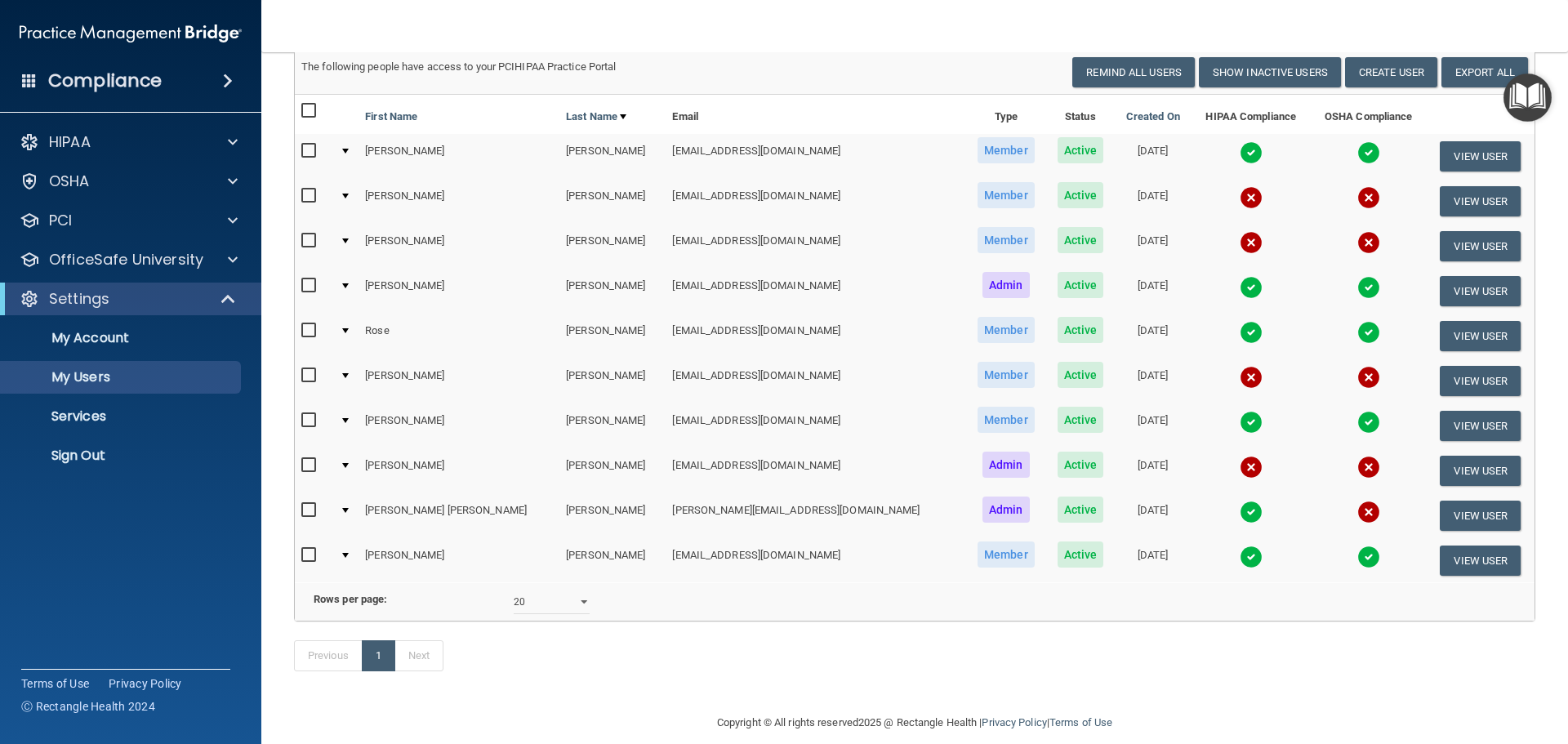
scroll to position [0, 0]
